Goal: Task Accomplishment & Management: Manage account settings

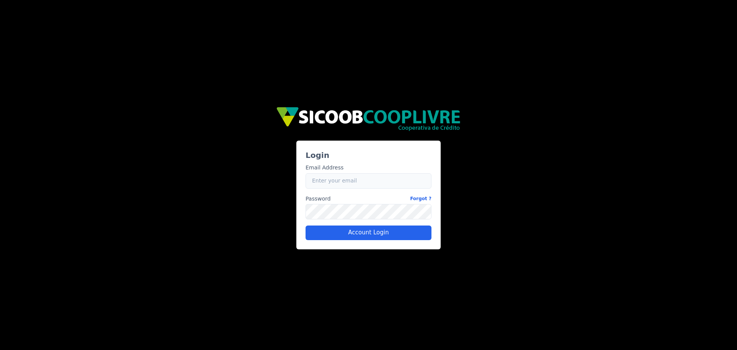
type input "[EMAIL_ADDRESS][DOMAIN_NAME]"
click at [285, 213] on div "Login Email Address Email [EMAIL_ADDRESS][DOMAIN_NAME] Password Forgot ? Passwo…" at bounding box center [368, 175] width 460 height 148
type input "[EMAIL_ADDRESS][DOMAIN_NAME]"
click at [299, 214] on div "Login Email Address Email [EMAIL_ADDRESS][DOMAIN_NAME] Password Forgot ? Passwo…" at bounding box center [368, 194] width 144 height 108
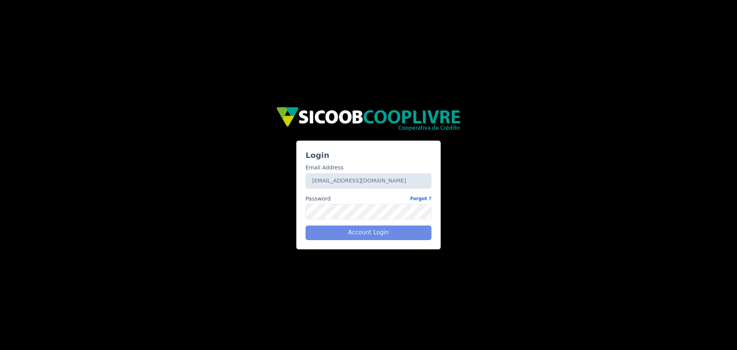
click at [373, 234] on div "Account Login" at bounding box center [368, 232] width 132 height 15
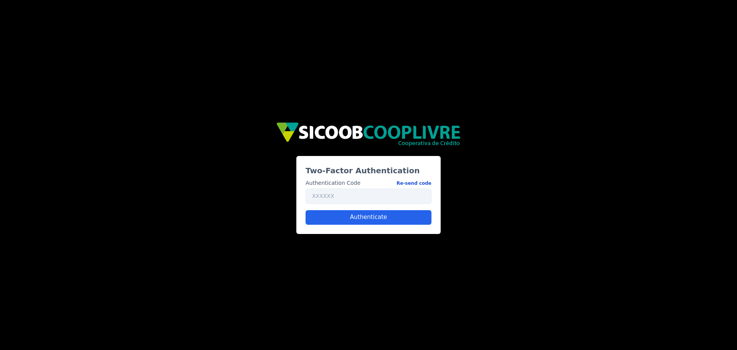
click at [413, 182] on button "Re-send code" at bounding box center [413, 183] width 35 height 8
click at [311, 197] on input "text" at bounding box center [368, 195] width 126 height 15
type input "212817"
click at [390, 220] on button "Authenticate" at bounding box center [368, 217] width 126 height 15
